Goal: Navigation & Orientation: Find specific page/section

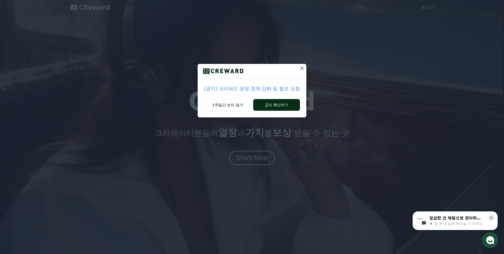
click at [290, 102] on button "공지 확인하기" at bounding box center [276, 105] width 47 height 12
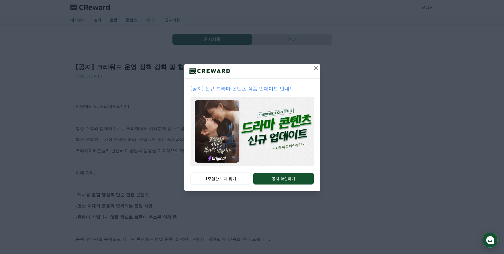
click at [314, 69] on icon at bounding box center [316, 68] width 6 height 6
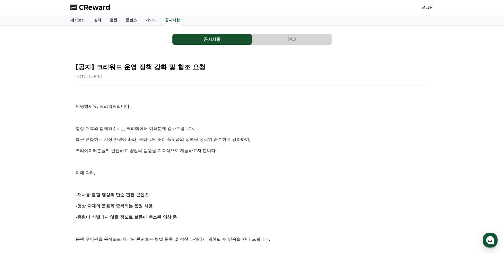
scroll to position [27, 0]
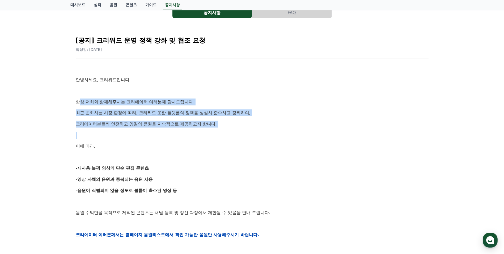
drag, startPoint x: 78, startPoint y: 103, endPoint x: 217, endPoint y: 131, distance: 142.0
click at [217, 131] on div "안녕하세요, 크리워드입니다. 항상 저희와 함께해주시는 크리에이터 여러분께 감사드립니다. 최근 변화하는 시장 환경에 따라, 크리워드 또한 플랫폼…" at bounding box center [252, 234] width 353 height 338
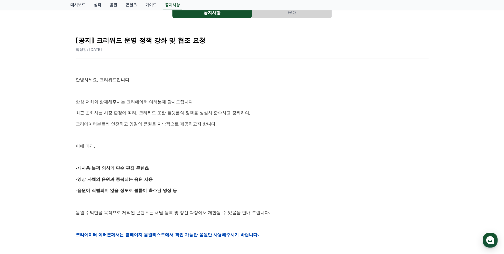
drag, startPoint x: 217, startPoint y: 131, endPoint x: 181, endPoint y: 148, distance: 39.7
click at [185, 148] on p "이에 따라," at bounding box center [252, 145] width 353 height 7
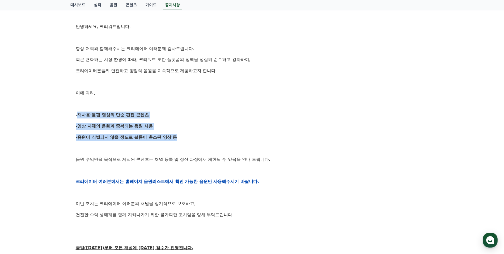
drag, startPoint x: 79, startPoint y: 116, endPoint x: 174, endPoint y: 137, distance: 96.9
click at [174, 137] on div "[공지] 크리워드 운영 정책 강화 및 협조 요청 작성일: 2025-09-15 안녕하세요, 크리워드입니다. 항상 저희와 함께해주시는 크리에이터 …" at bounding box center [252, 173] width 355 height 390
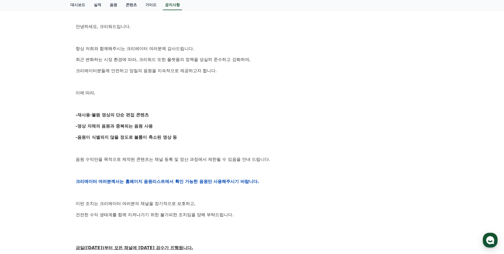
drag, startPoint x: 174, startPoint y: 137, endPoint x: 145, endPoint y: 147, distance: 30.9
click at [145, 147] on p at bounding box center [252, 148] width 353 height 7
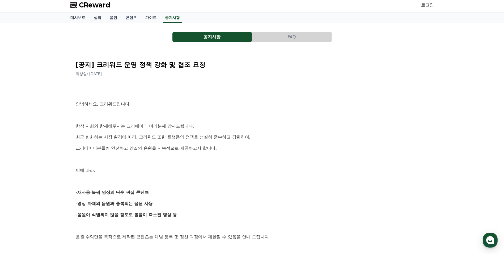
scroll to position [0, 0]
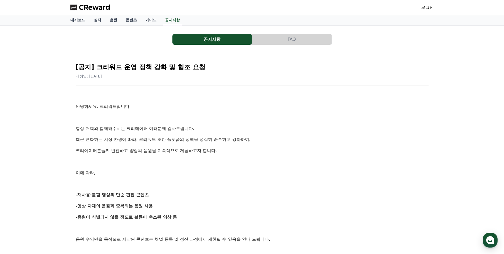
click at [98, 6] on span "CReward" at bounding box center [94, 7] width 31 height 9
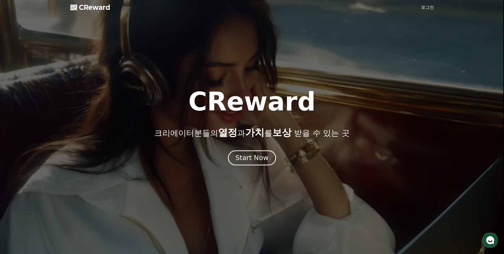
click at [257, 158] on div "Start Now" at bounding box center [251, 157] width 33 height 9
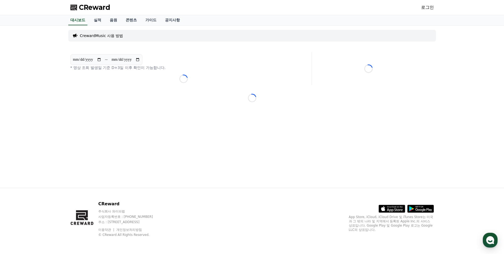
click at [100, 7] on span "CReward" at bounding box center [94, 7] width 31 height 9
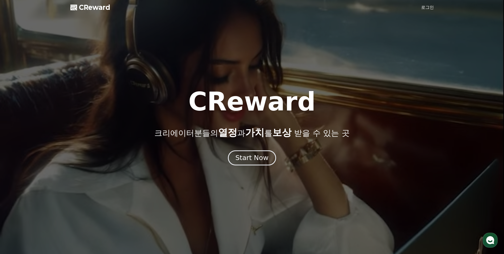
click at [267, 153] on button "Start Now" at bounding box center [252, 157] width 48 height 15
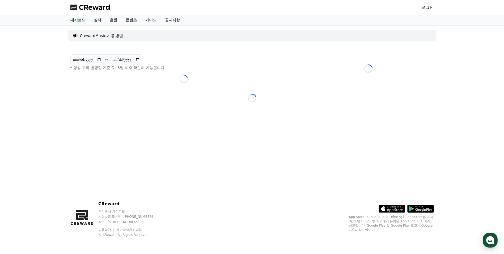
click at [425, 8] on link "로그인" at bounding box center [427, 7] width 13 height 6
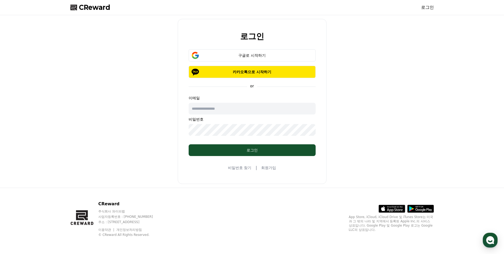
click at [258, 49] on div "로그인 구글로 시작하기 카카오톡으로 시작하기 or 이메일 비밀번호 로그인 비밀번호 찾기 | 회원가입" at bounding box center [252, 101] width 149 height 165
click at [260, 54] on div "구글로 시작하기" at bounding box center [252, 55] width 112 height 5
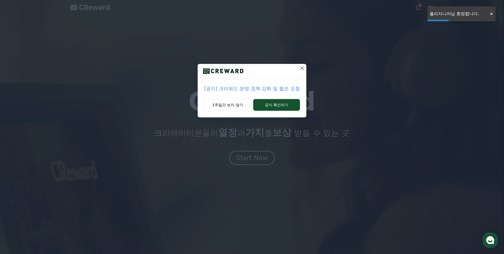
click at [302, 66] on icon at bounding box center [302, 68] width 6 height 6
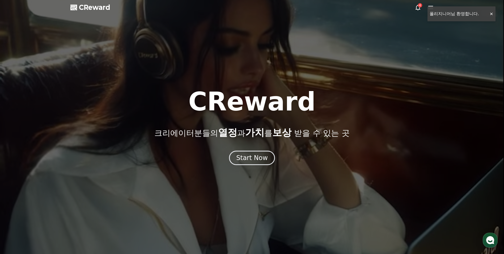
click at [492, 14] on div at bounding box center [252, 127] width 504 height 254
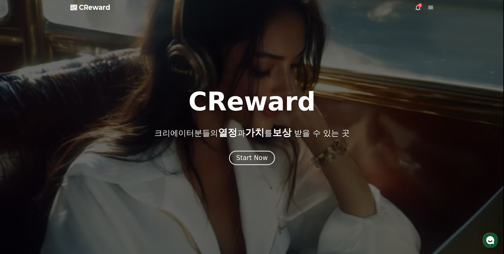
click at [414, 9] on div at bounding box center [252, 127] width 504 height 254
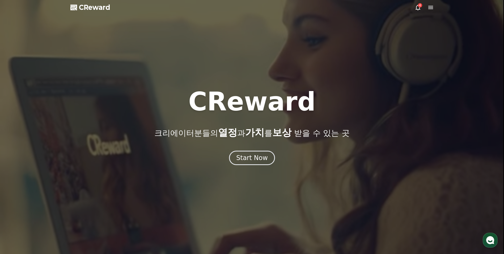
click at [417, 9] on icon at bounding box center [418, 7] width 6 height 6
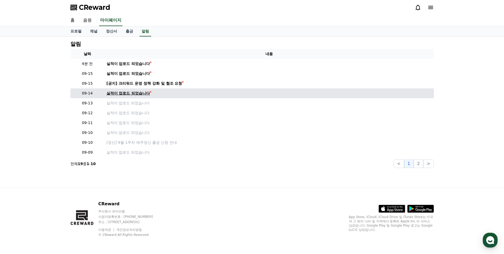
click at [142, 92] on div "실적이 업로드 되었습니다" at bounding box center [129, 93] width 44 height 6
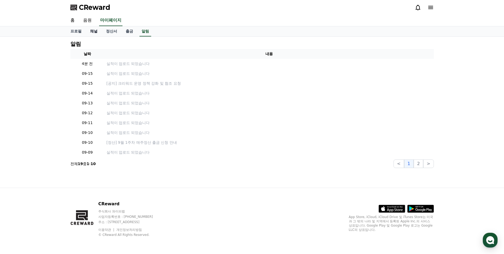
click at [94, 30] on link "채널" at bounding box center [94, 31] width 16 height 10
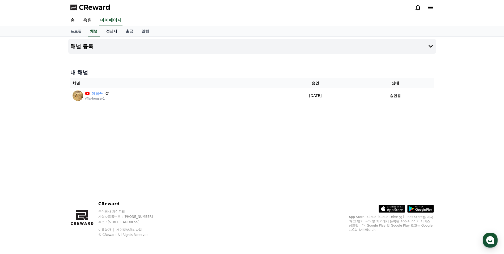
click at [109, 31] on link "정산서" at bounding box center [112, 31] width 20 height 10
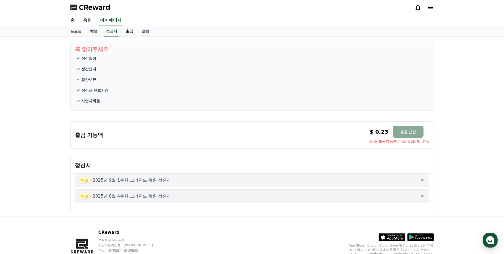
click at [126, 33] on link "출금" at bounding box center [129, 31] width 16 height 10
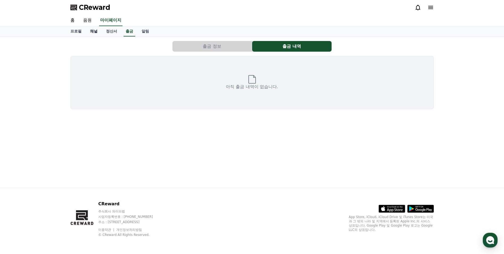
click at [94, 32] on link "채널" at bounding box center [94, 31] width 16 height 10
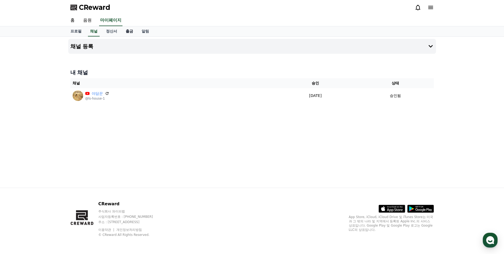
click at [133, 31] on link "출금" at bounding box center [129, 31] width 16 height 10
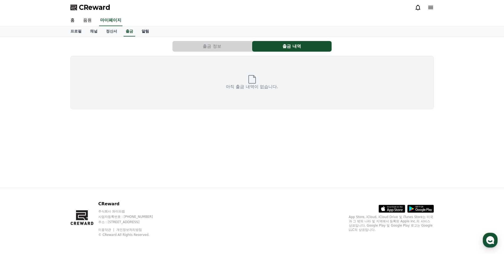
click at [146, 30] on link "알림" at bounding box center [145, 31] width 16 height 10
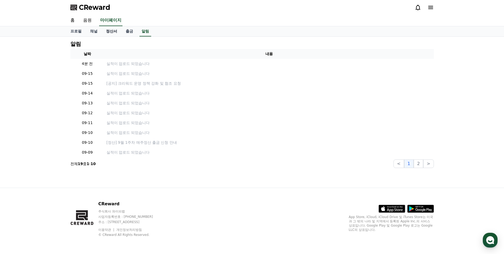
click at [116, 33] on link "정산서" at bounding box center [112, 31] width 20 height 10
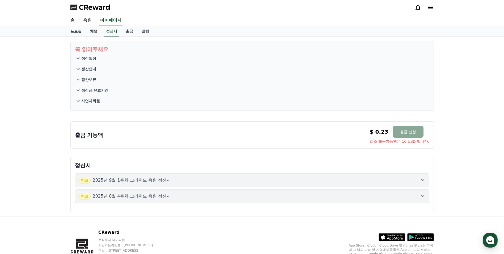
click at [78, 29] on link "프로필" at bounding box center [76, 31] width 20 height 10
select select "**********"
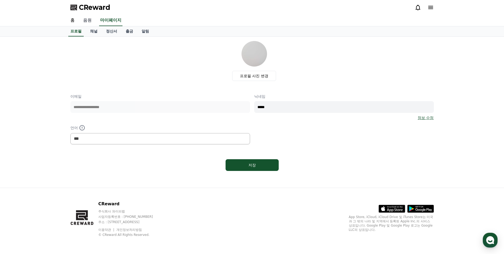
click at [90, 21] on link "음원" at bounding box center [87, 20] width 17 height 11
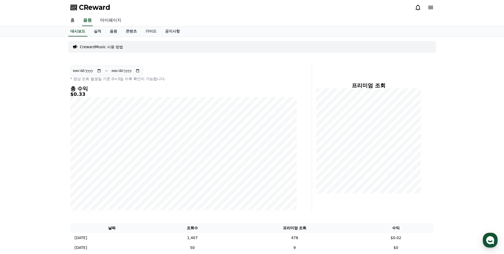
click at [115, 20] on link "마이페이지" at bounding box center [111, 20] width 30 height 11
select select "**********"
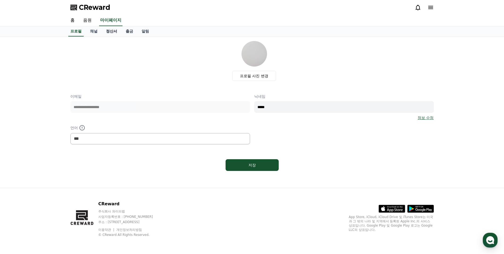
click at [109, 29] on link "정산서" at bounding box center [112, 31] width 20 height 10
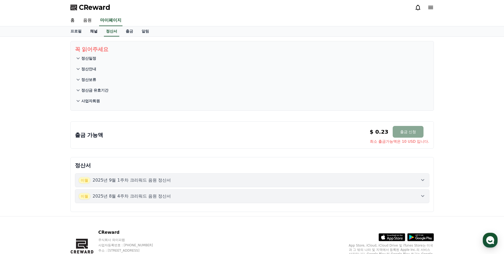
click at [94, 32] on link "채널" at bounding box center [94, 31] width 16 height 10
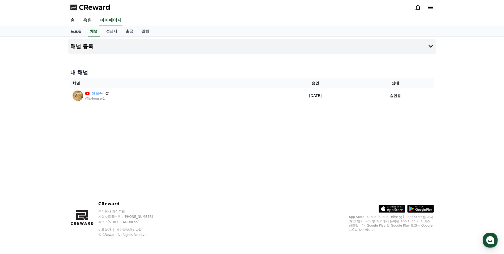
click at [77, 31] on link "프로필" at bounding box center [76, 31] width 20 height 10
select select "**********"
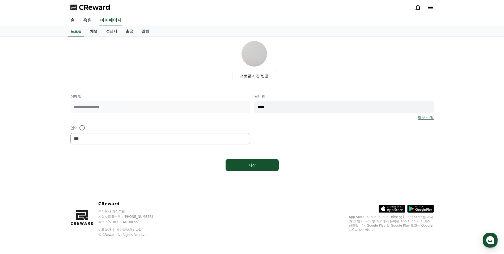
click at [85, 21] on link "음원" at bounding box center [87, 20] width 17 height 11
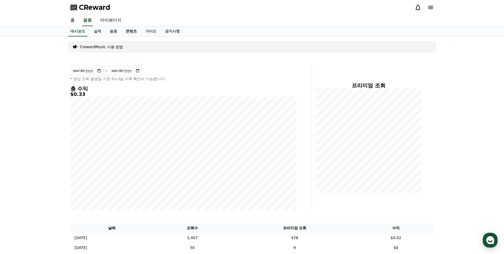
click at [132, 33] on link "콘텐츠" at bounding box center [131, 31] width 20 height 10
click at [132, 33] on link "콘텐츠" at bounding box center [131, 31] width 15 height 10
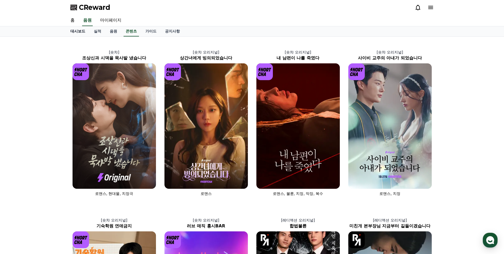
click at [83, 33] on link "대시보드" at bounding box center [77, 31] width 23 height 10
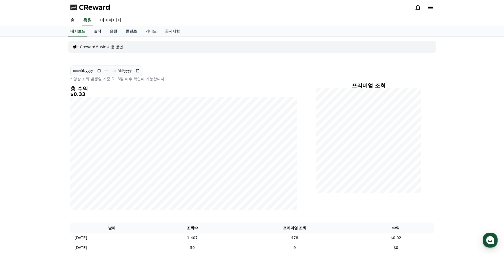
click at [96, 32] on link "실적" at bounding box center [98, 31] width 16 height 10
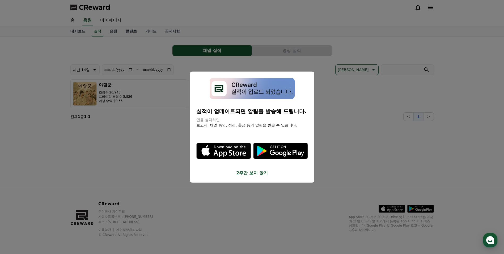
click at [347, 108] on button "close modal" at bounding box center [252, 127] width 504 height 254
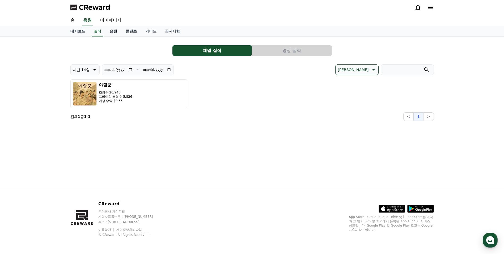
click at [112, 34] on link "음원" at bounding box center [113, 31] width 16 height 10
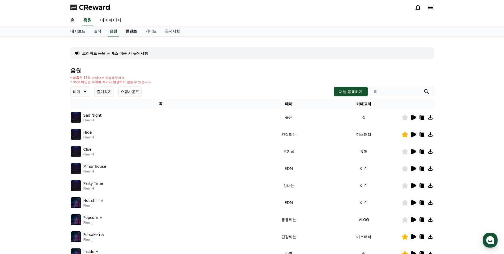
click at [127, 33] on link "콘텐츠" at bounding box center [131, 31] width 20 height 10
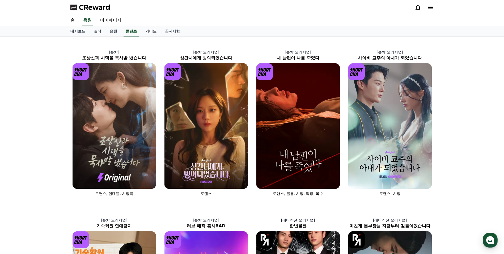
click at [145, 32] on link "가이드" at bounding box center [151, 31] width 20 height 10
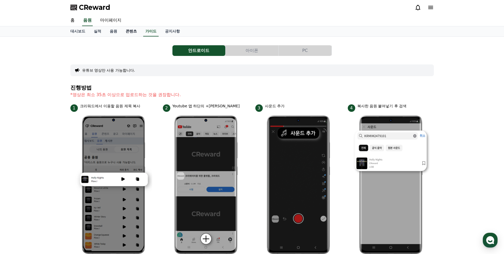
click at [131, 32] on link "콘텐츠" at bounding box center [131, 31] width 20 height 10
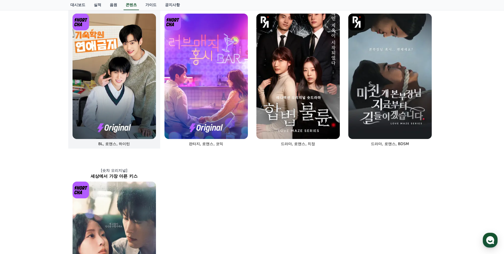
scroll to position [324, 0]
